Goal: Task Accomplishment & Management: Manage account settings

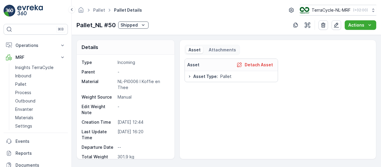
scroll to position [47, 0]
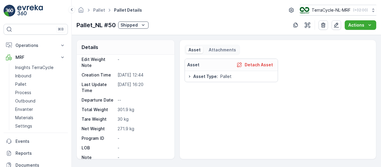
click at [142, 27] on icon "Shipped" at bounding box center [143, 25] width 6 height 6
click at [178, 24] on div "Pallet_NL #50 Shipped Actions" at bounding box center [227, 25] width 300 height 10
click at [98, 10] on link "Pallet" at bounding box center [99, 9] width 12 height 5
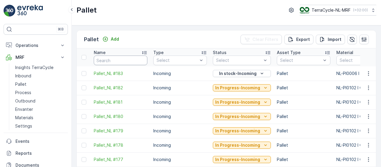
click at [115, 59] on input "text" at bounding box center [121, 60] width 54 height 10
type input "50"
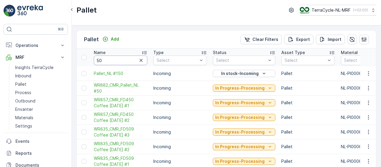
click at [112, 57] on input "50" at bounding box center [121, 60] width 54 height 10
type input "5"
click at [97, 60] on input "50" at bounding box center [121, 60] width 54 height 10
click at [120, 59] on input "50" at bounding box center [121, 60] width 54 height 10
type input "5"
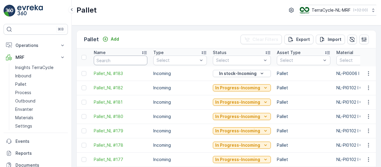
click at [129, 59] on input "text" at bounding box center [121, 60] width 54 height 10
type input "5"
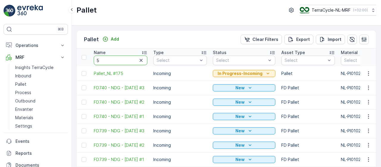
click at [129, 59] on input "5" at bounding box center [121, 60] width 54 height 10
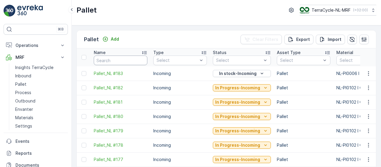
click at [129, 59] on input "text" at bounding box center [121, 60] width 54 height 10
type input "#50"
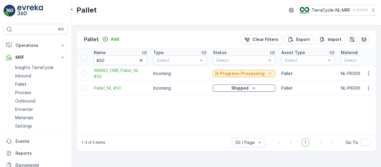
click at [251, 87] on icon "Shipped" at bounding box center [254, 88] width 6 height 6
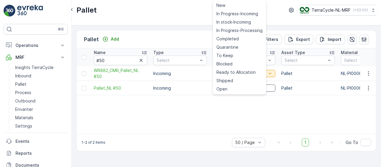
click at [223, 113] on div "Name #50 Type Select Status Select Asset Type Select Material Select Weight Sou…" at bounding box center [226, 90] width 299 height 85
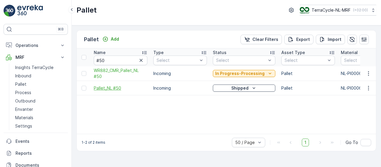
click at [117, 87] on span "Pallet_NL #50" at bounding box center [121, 88] width 54 height 6
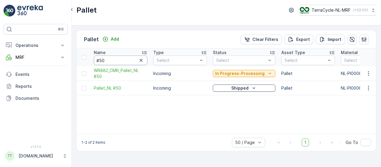
click at [108, 59] on input "#50" at bounding box center [121, 60] width 54 height 10
type input "#38"
click at [123, 69] on span "WR882_CMR_Pallet_NL #38" at bounding box center [121, 73] width 54 height 12
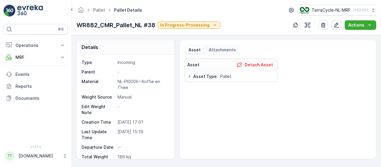
click at [337, 26] on icon "button" at bounding box center [336, 25] width 5 height 5
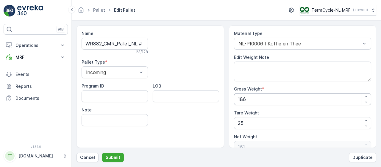
scroll to position [9, 0]
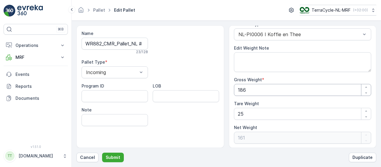
click at [299, 93] on Weight "186" at bounding box center [303, 90] width 138 height 12
type Weight "2"
type Weight "-23"
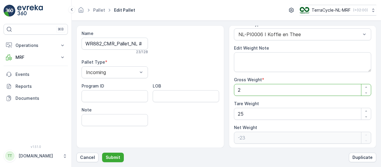
type Weight "23"
type Weight "-2"
type Weight "237"
type Weight "212"
type Weight "237"
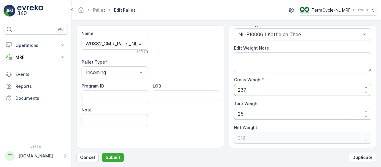
click at [296, 114] on Weight "25" at bounding box center [303, 114] width 138 height 12
type Weight "2"
type Weight "235"
type Weight "0"
type Weight "3"
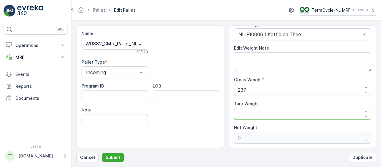
type Weight "234"
type Weight "30"
type Weight "207"
type Weight "30"
click at [116, 156] on p "Submit" at bounding box center [113, 157] width 15 height 6
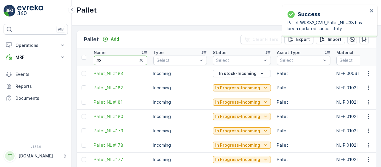
type input "#38"
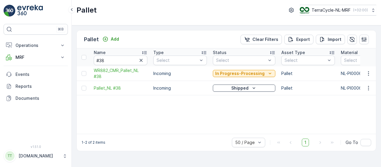
click at [242, 87] on p "Shipped" at bounding box center [240, 88] width 17 height 6
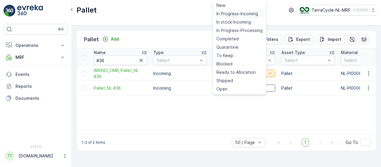
click at [240, 13] on span "In Progress-Incoming" at bounding box center [238, 14] width 42 height 6
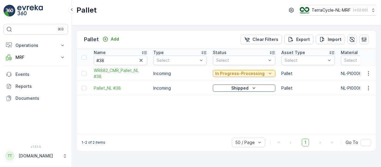
click at [233, 86] on p "Shipped" at bounding box center [240, 88] width 17 height 6
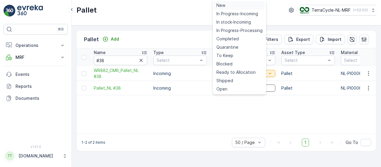
click at [227, 6] on div "New" at bounding box center [239, 5] width 51 height 8
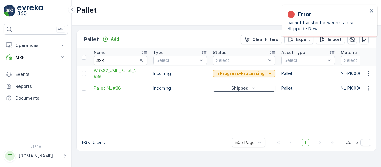
click at [235, 87] on p "Shipped" at bounding box center [240, 88] width 17 height 6
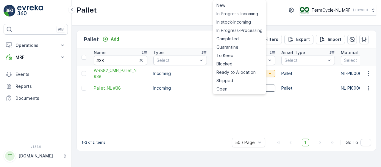
click at [221, 114] on div "Name #38 Type Select Status Select Asset Type Select Material Select Weight Sou…" at bounding box center [226, 90] width 299 height 85
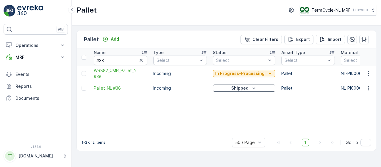
click at [114, 88] on span "Pallet_NL #38" at bounding box center [121, 88] width 54 height 6
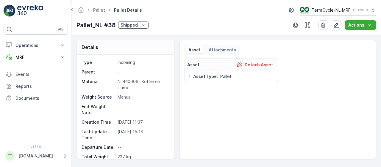
click at [143, 25] on icon "Shipped" at bounding box center [143, 24] width 3 height 1
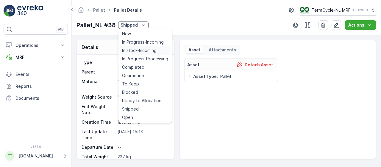
click at [147, 52] on span "In stock-Incoming" at bounding box center [139, 50] width 35 height 6
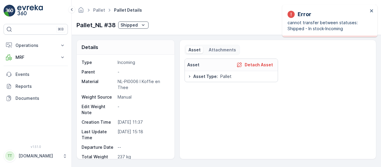
click at [138, 26] on div "Shipped" at bounding box center [134, 25] width 26 height 6
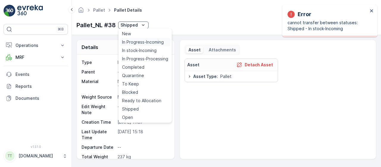
click at [148, 45] on div "In Progress-Incoming" at bounding box center [145, 42] width 51 height 8
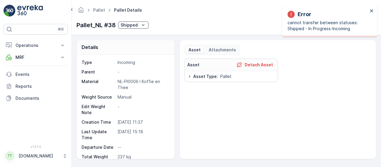
click at [138, 26] on div "Shipped" at bounding box center [134, 25] width 26 height 6
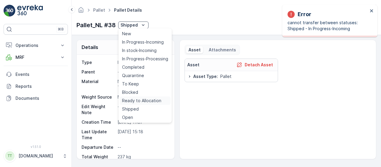
click at [143, 99] on span "Ready to Allocation" at bounding box center [141, 100] width 39 height 6
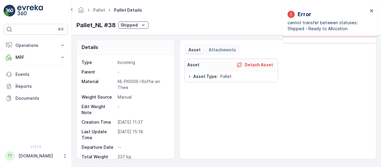
click at [139, 26] on div "Shipped" at bounding box center [134, 25] width 26 height 6
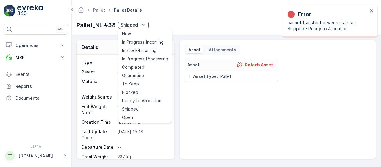
click at [111, 68] on div "Type Incoming Parent - Material NL-PI0006 I Koffie en Thee Weight Source Manual…" at bounding box center [125, 133] width 87 height 148
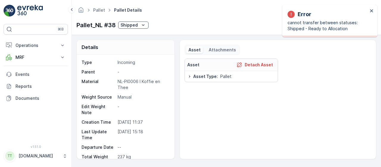
click at [143, 24] on icon "Shipped" at bounding box center [143, 25] width 6 height 6
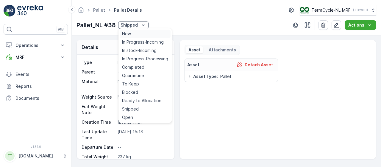
click at [142, 34] on div "New" at bounding box center [145, 33] width 51 height 8
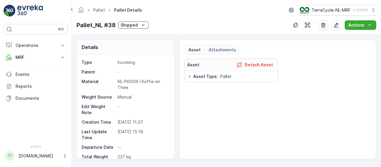
click at [144, 25] on icon "Shipped" at bounding box center [143, 25] width 6 height 6
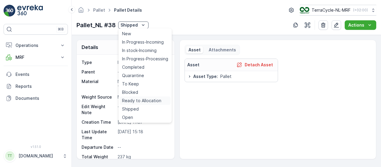
click at [141, 101] on span "Ready to Allocation" at bounding box center [141, 100] width 39 height 6
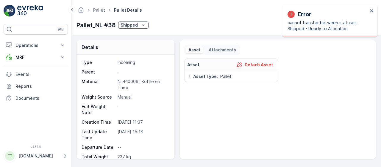
click at [142, 25] on icon "Shipped" at bounding box center [143, 25] width 6 height 6
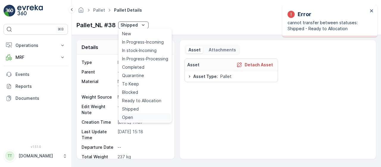
click at [135, 117] on div "Open" at bounding box center [145, 117] width 51 height 8
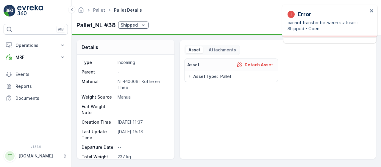
click at [135, 119] on p "27.01.2025 11:37" at bounding box center [143, 122] width 51 height 6
click at [155, 105] on p "-" at bounding box center [143, 109] width 51 height 12
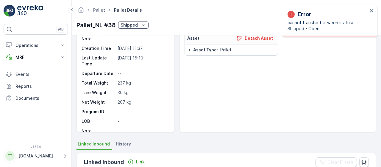
scroll to position [26, 0]
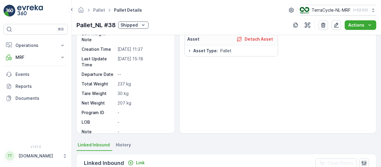
click at [134, 25] on p "Shipped" at bounding box center [129, 25] width 17 height 6
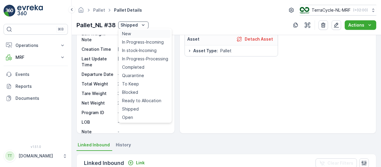
click at [135, 32] on div "New" at bounding box center [145, 33] width 51 height 8
